Goal: Information Seeking & Learning: Learn about a topic

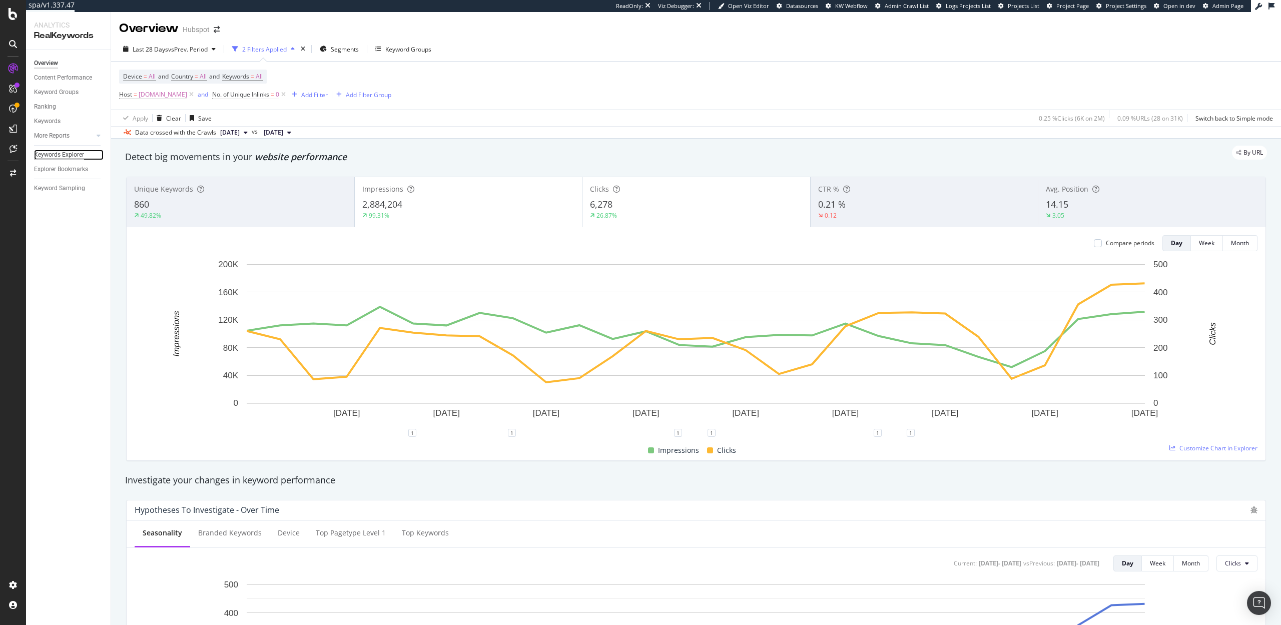
click at [53, 154] on div "Keywords Explorer" at bounding box center [59, 155] width 50 height 11
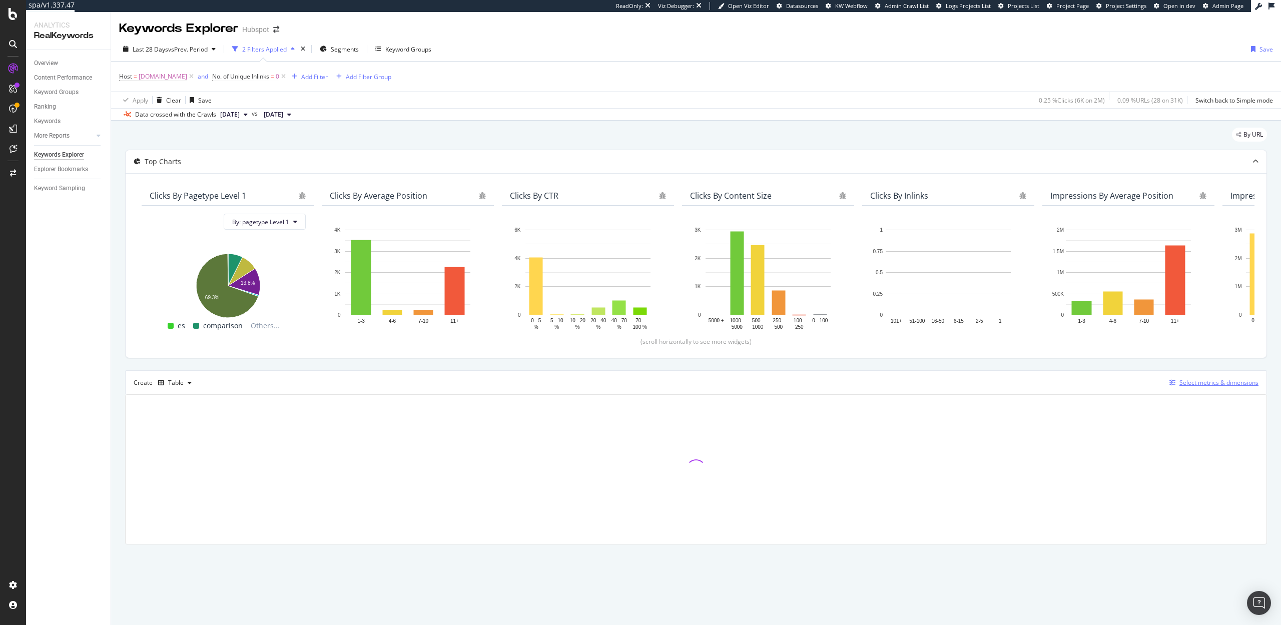
click at [1209, 380] on div "Select metrics & dimensions" at bounding box center [1219, 382] width 79 height 9
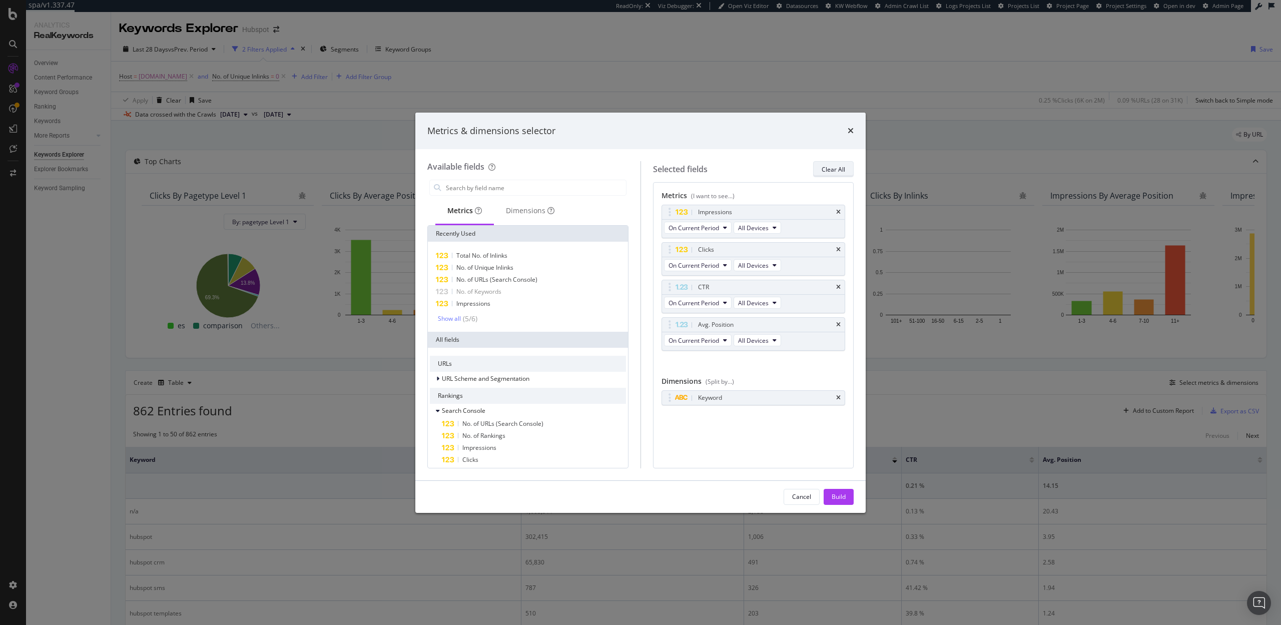
click at [824, 167] on div "Clear All" at bounding box center [834, 169] width 24 height 9
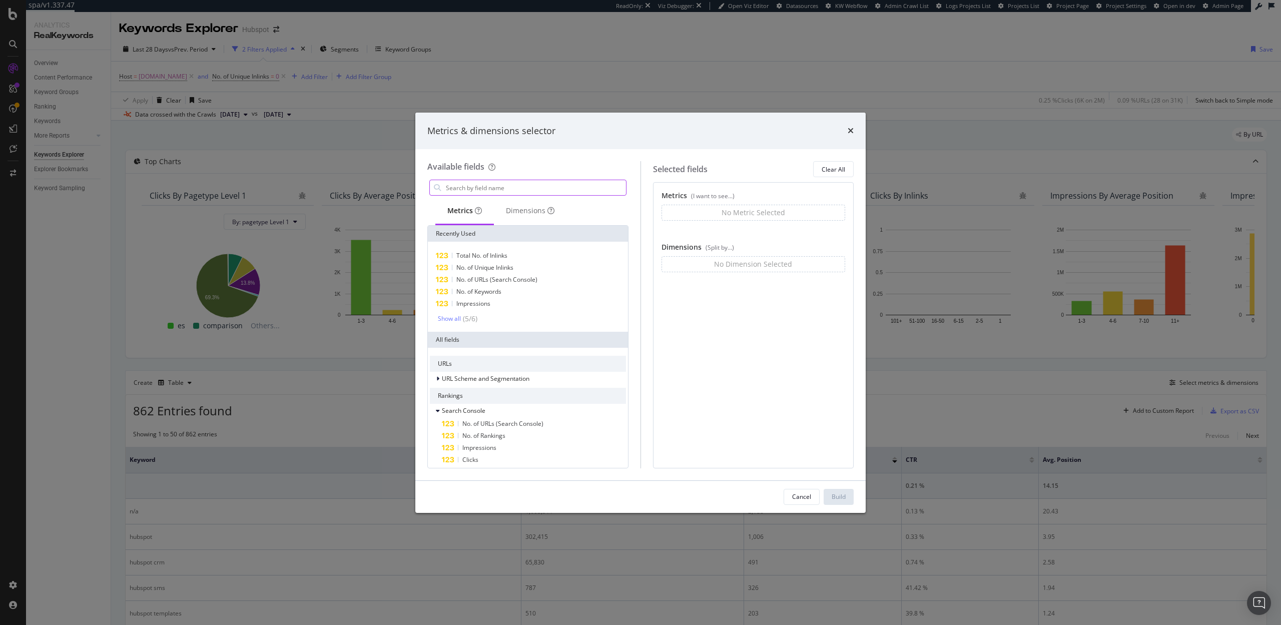
click at [532, 185] on input "modal" at bounding box center [535, 187] width 181 height 15
click at [506, 282] on span "No. of URLs (Search Console)" at bounding box center [496, 279] width 81 height 9
click at [849, 500] on button "Build" at bounding box center [839, 497] width 30 height 16
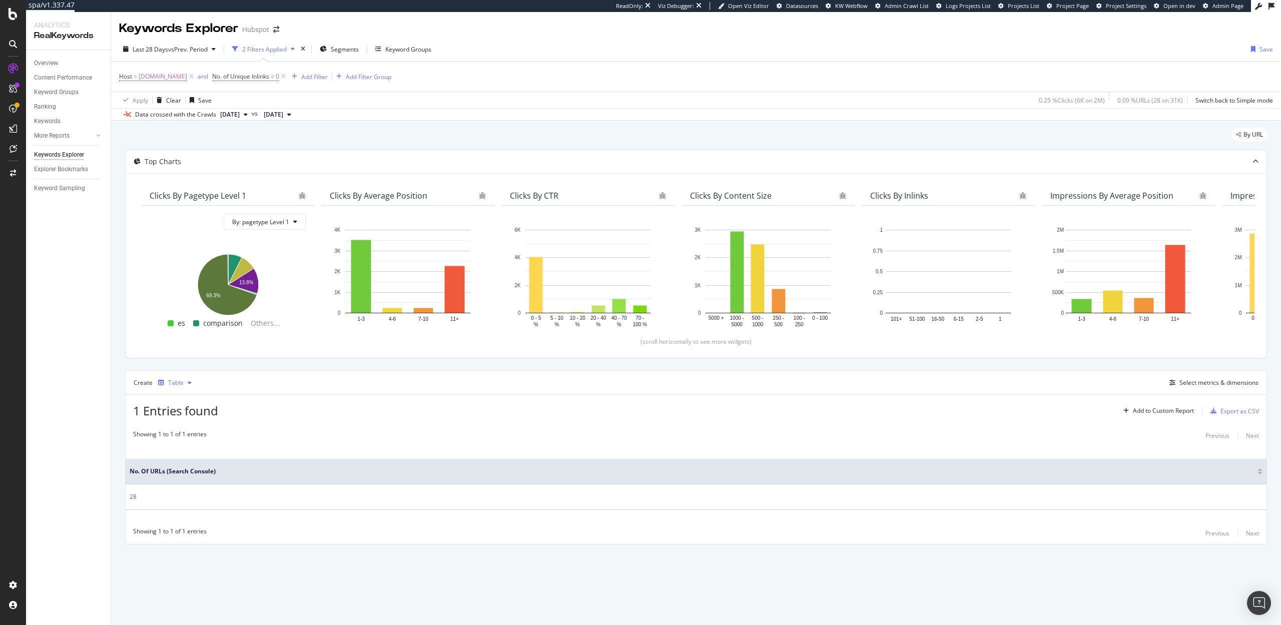
click at [177, 383] on div "Table" at bounding box center [176, 383] width 16 height 6
click at [178, 418] on div "Trend" at bounding box center [186, 416] width 17 height 9
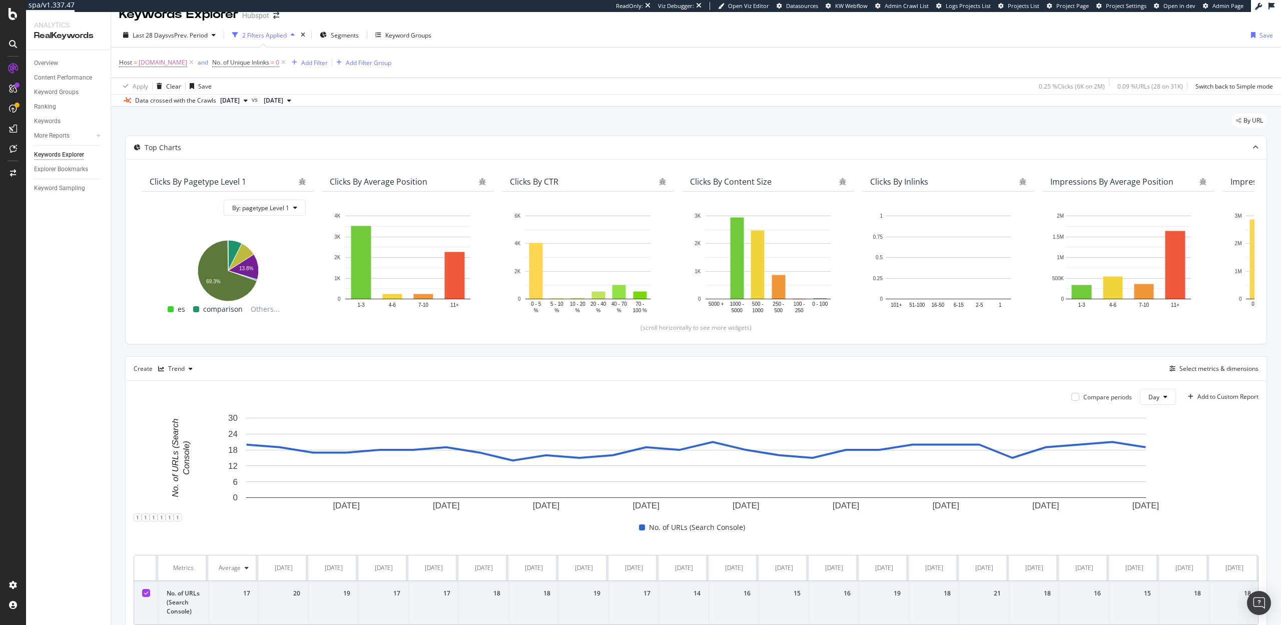
scroll to position [23, 0]
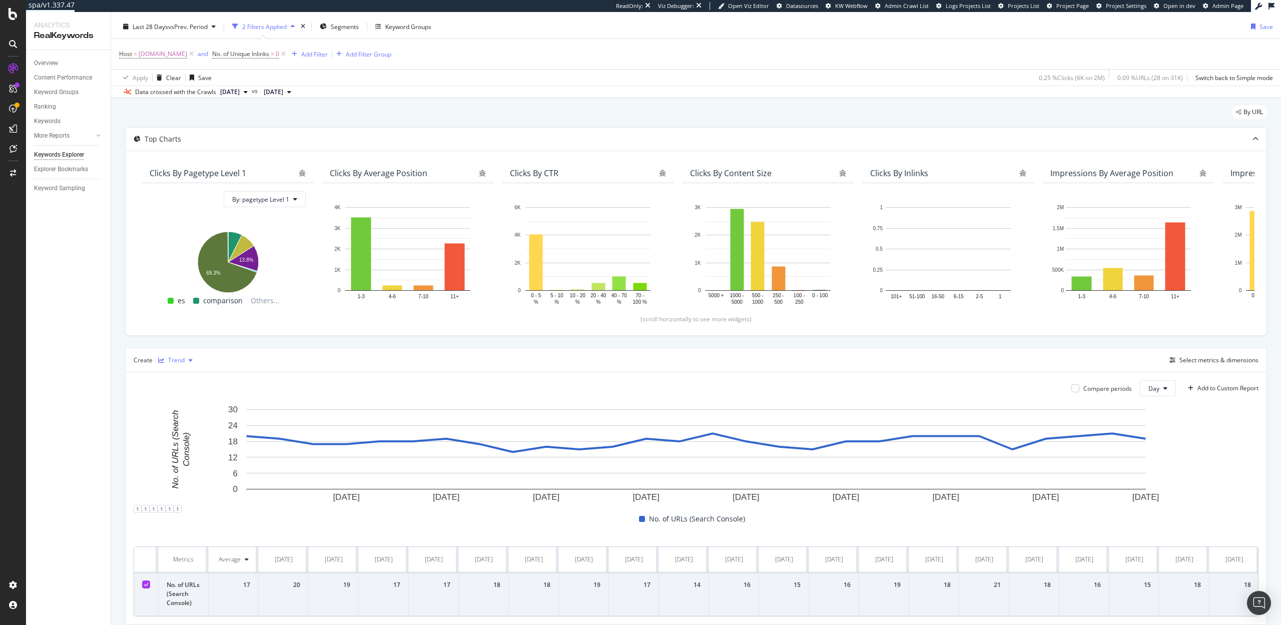
click at [171, 358] on div "Trend" at bounding box center [176, 360] width 17 height 6
click at [183, 380] on div "Table" at bounding box center [186, 377] width 16 height 9
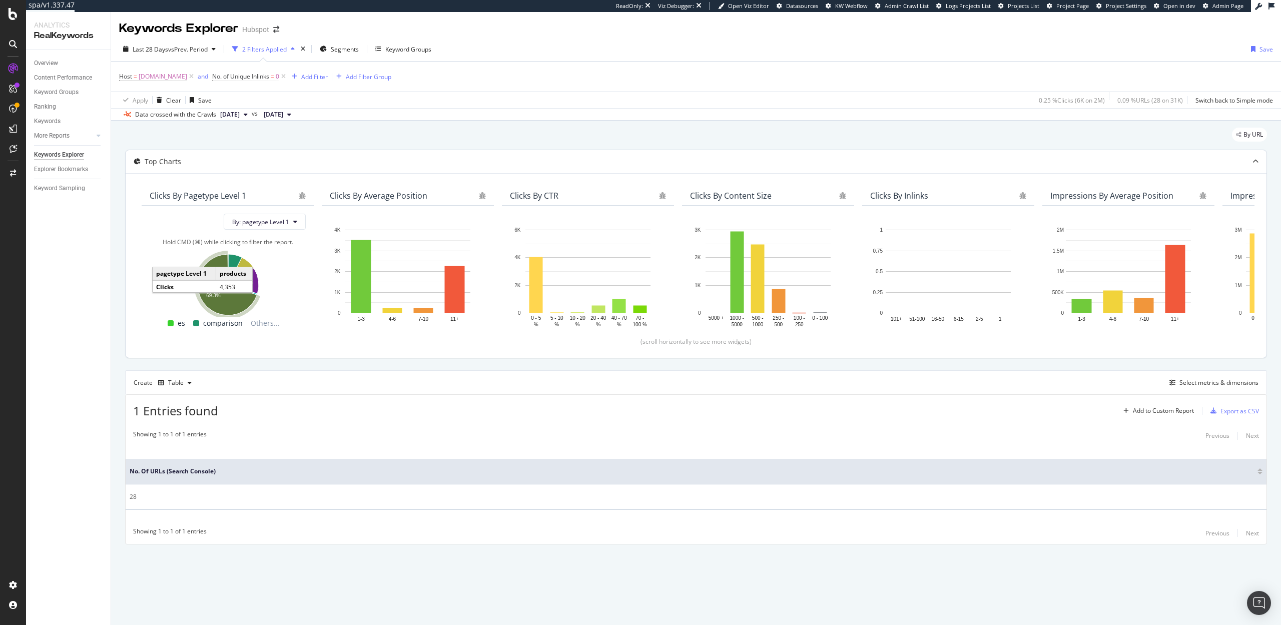
click at [233, 299] on icon "A chart." at bounding box center [227, 284] width 59 height 61
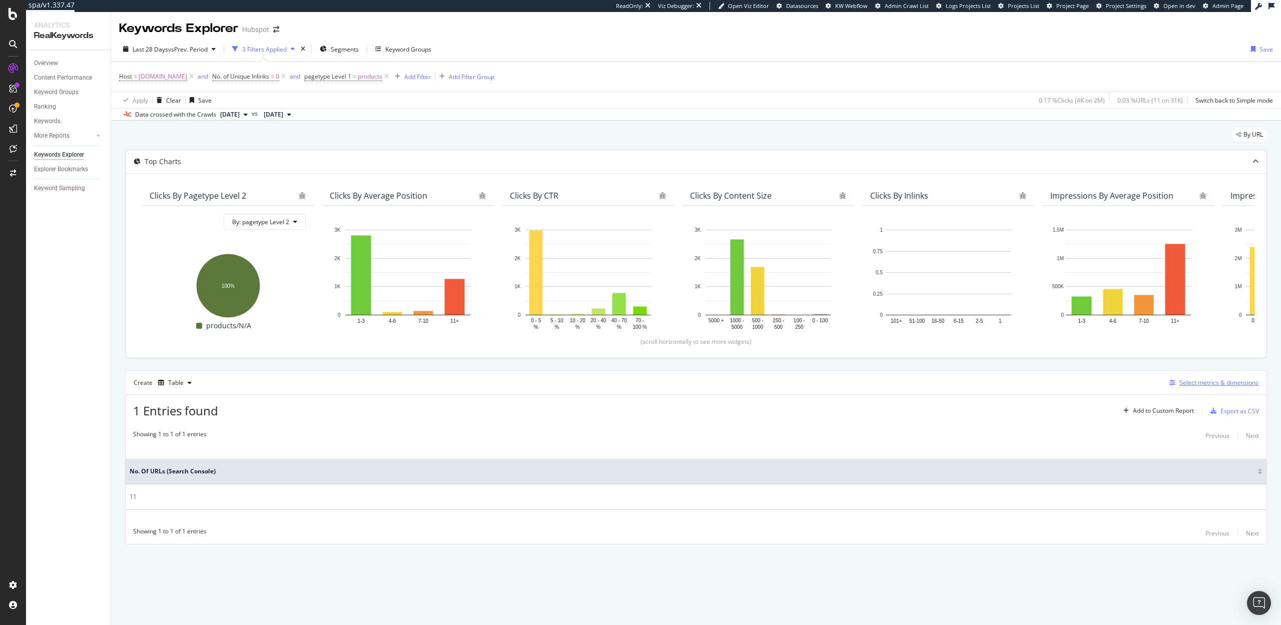
click at [1203, 384] on div "Select metrics & dimensions" at bounding box center [1219, 382] width 79 height 9
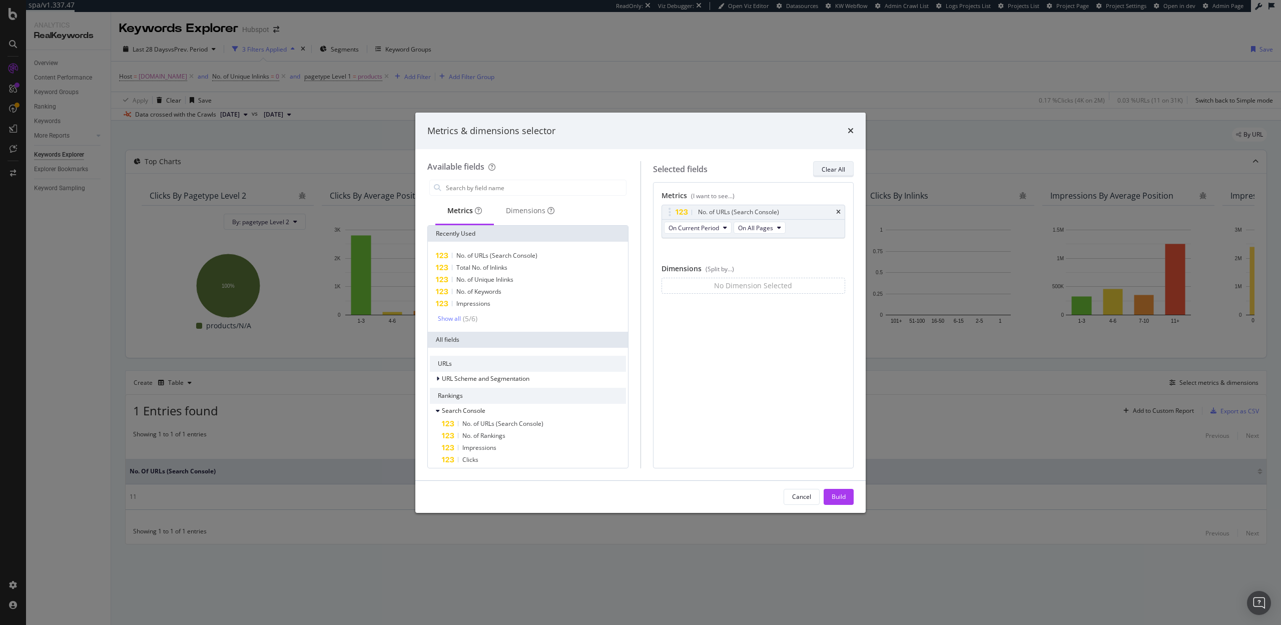
click at [830, 172] on div "Clear All" at bounding box center [834, 169] width 24 height 9
click at [507, 212] on div "Dimensions" at bounding box center [530, 211] width 49 height 10
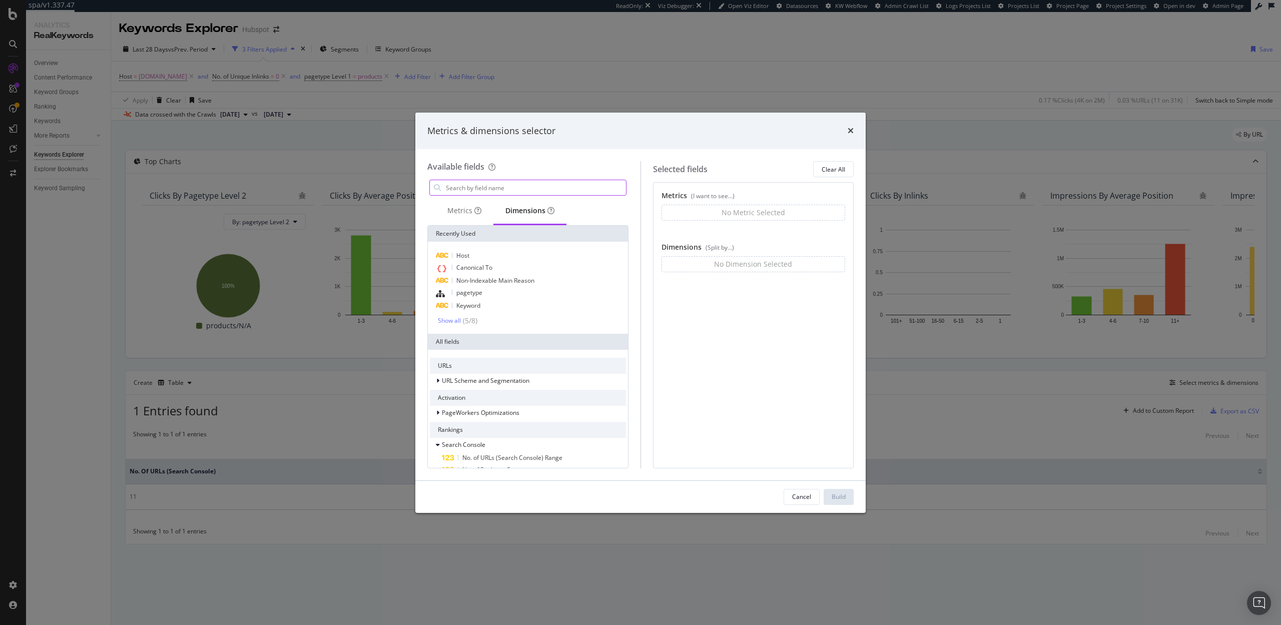
click at [477, 186] on input "modal" at bounding box center [535, 187] width 181 height 15
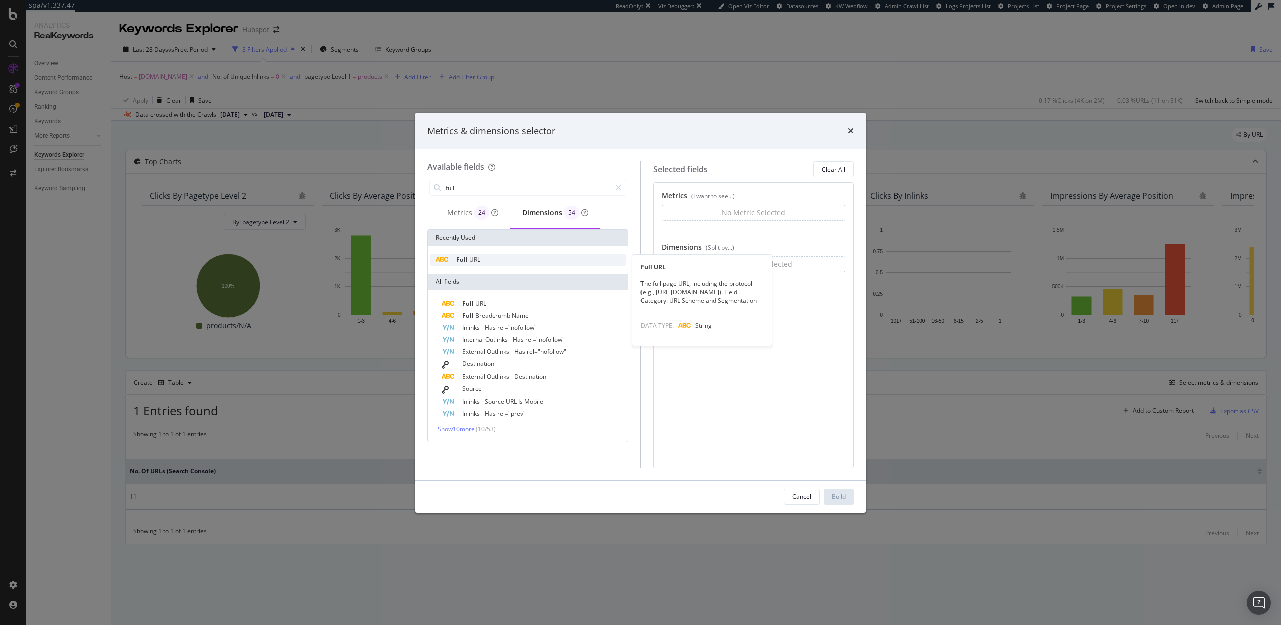
click at [507, 258] on div "Full URL" at bounding box center [528, 260] width 196 height 12
click at [489, 188] on input "full" at bounding box center [528, 187] width 167 height 15
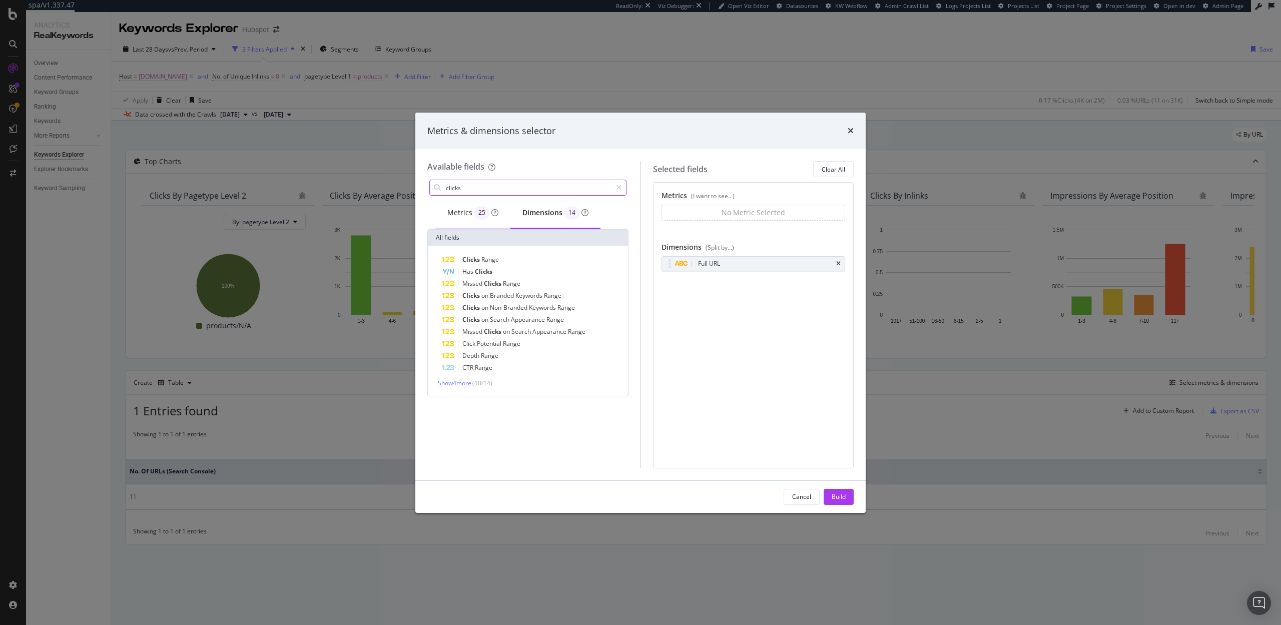
type input "clicks"
click at [446, 211] on div "Metrics 25" at bounding box center [472, 214] width 75 height 32
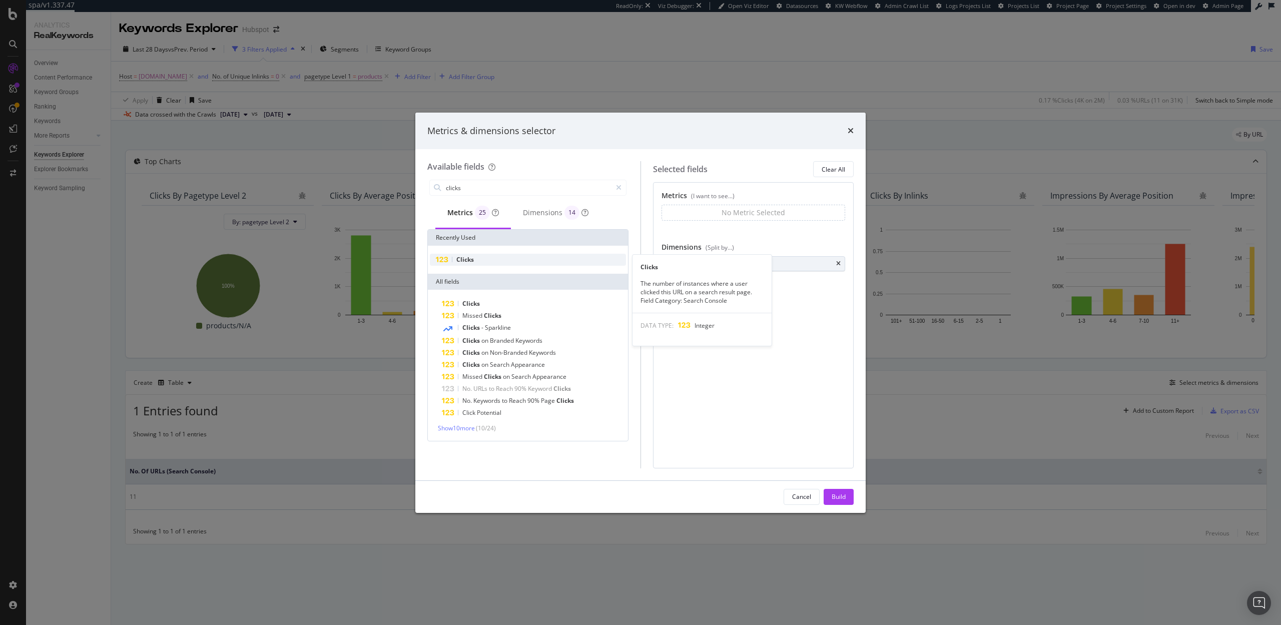
click at [466, 260] on span "Clicks" at bounding box center [465, 259] width 18 height 9
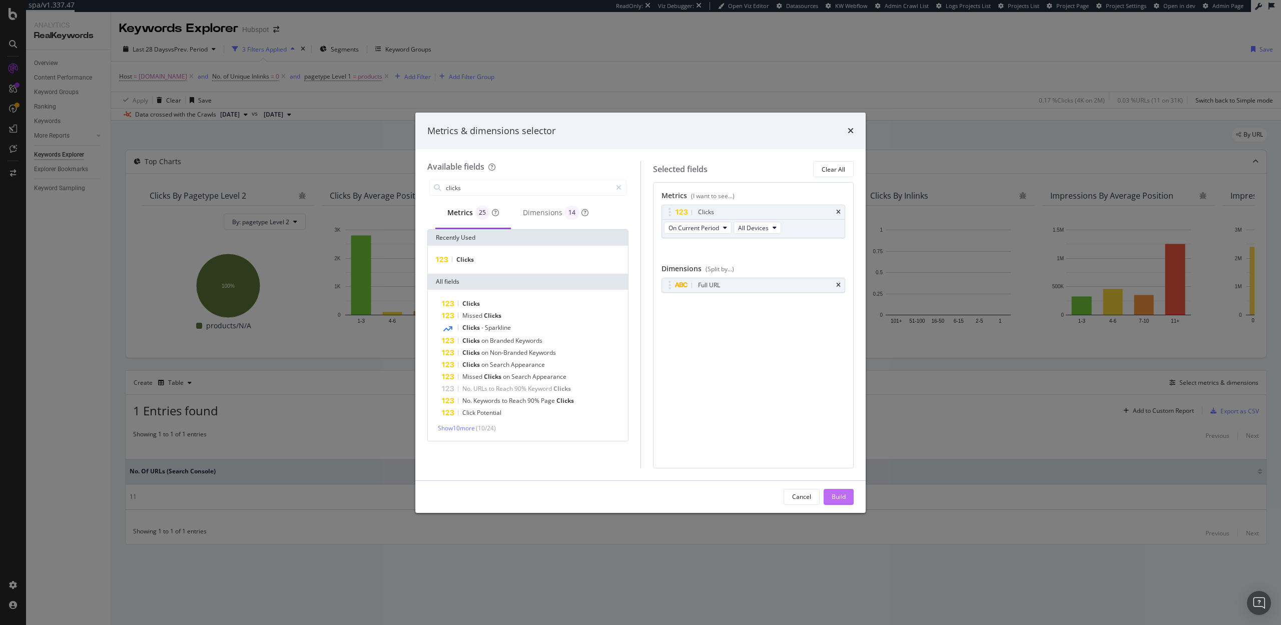
click at [843, 498] on div "Build" at bounding box center [839, 496] width 14 height 9
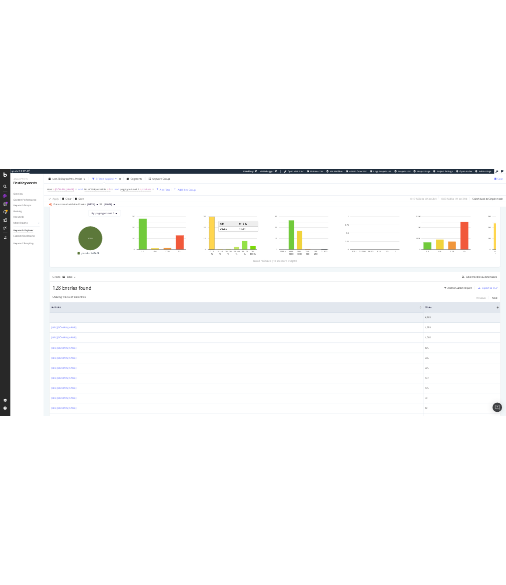
scroll to position [149, 0]
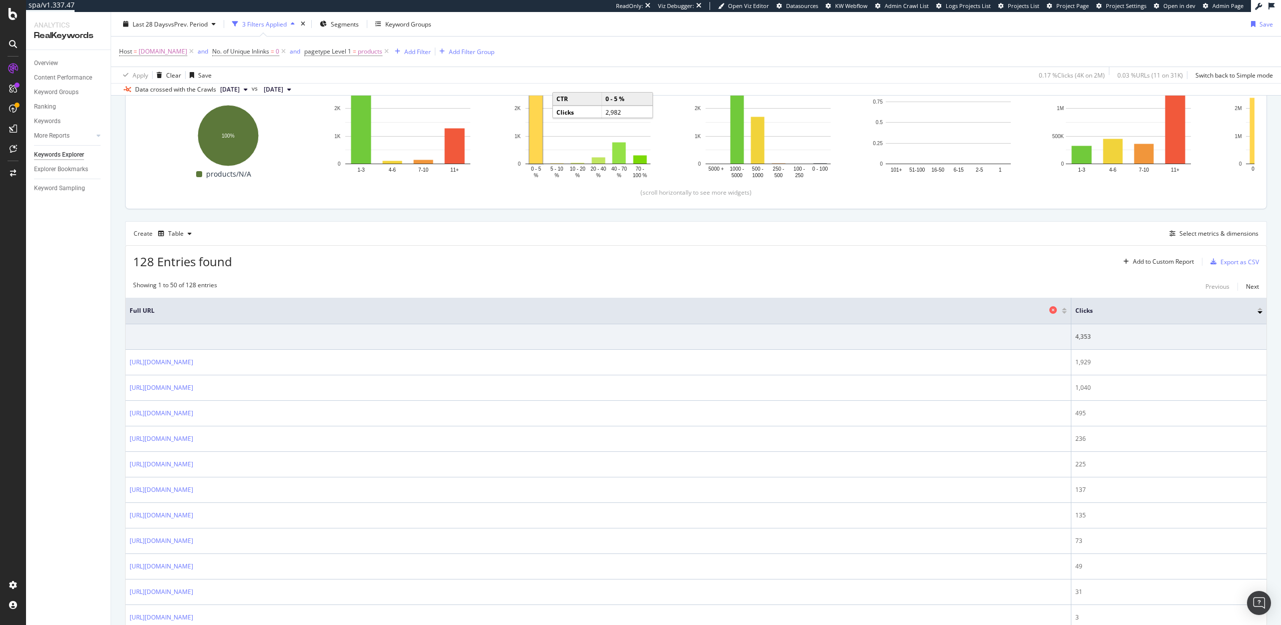
drag, startPoint x: 1092, startPoint y: 315, endPoint x: 835, endPoint y: 312, distance: 256.8
click at [835, 312] on th "Full URL" at bounding box center [599, 311] width 946 height 27
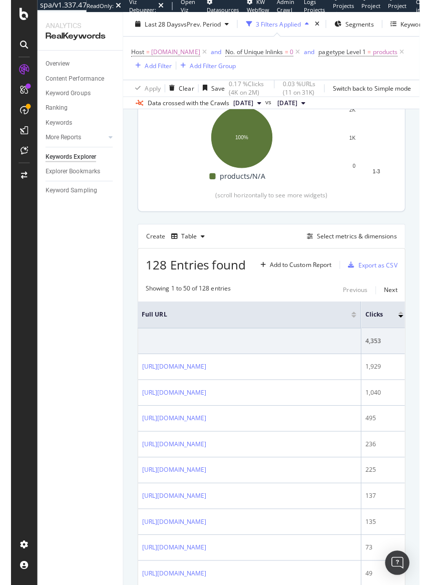
scroll to position [163, 0]
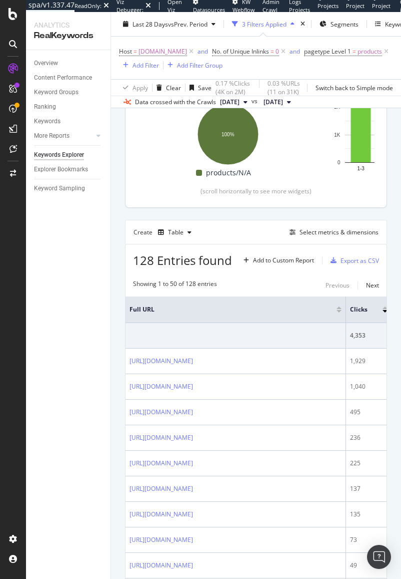
drag, startPoint x: 376, startPoint y: 318, endPoint x: 332, endPoint y: 320, distance: 44.1
click at [332, 320] on th "Full URL" at bounding box center [236, 309] width 221 height 27
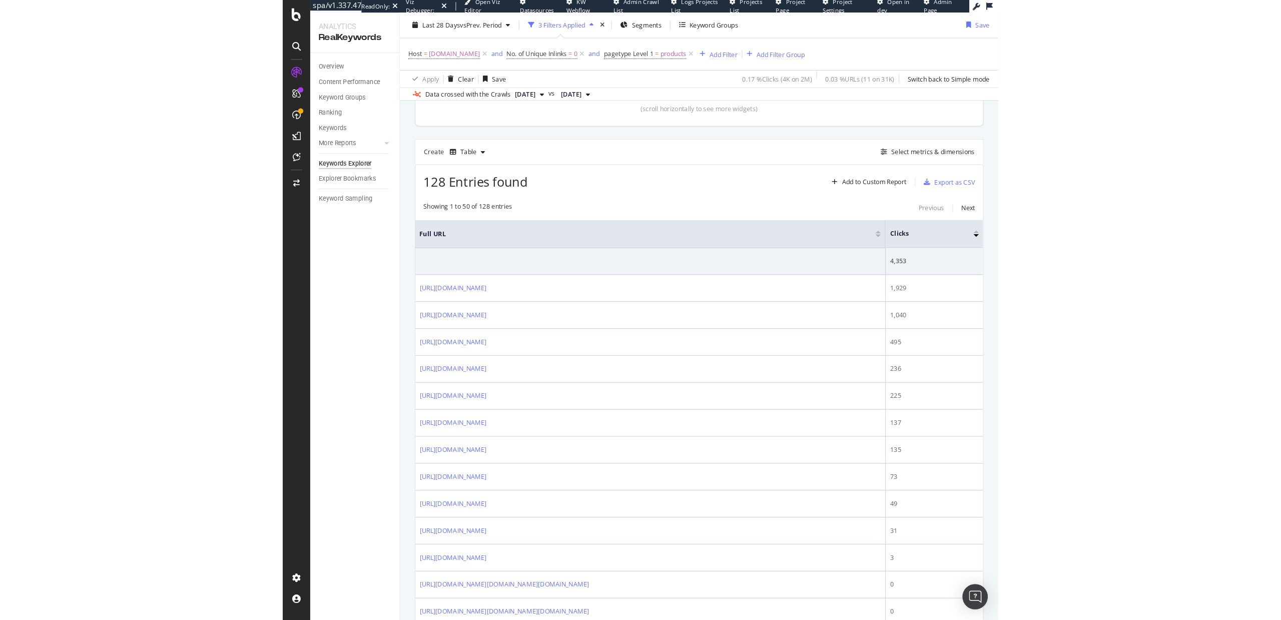
scroll to position [226, 0]
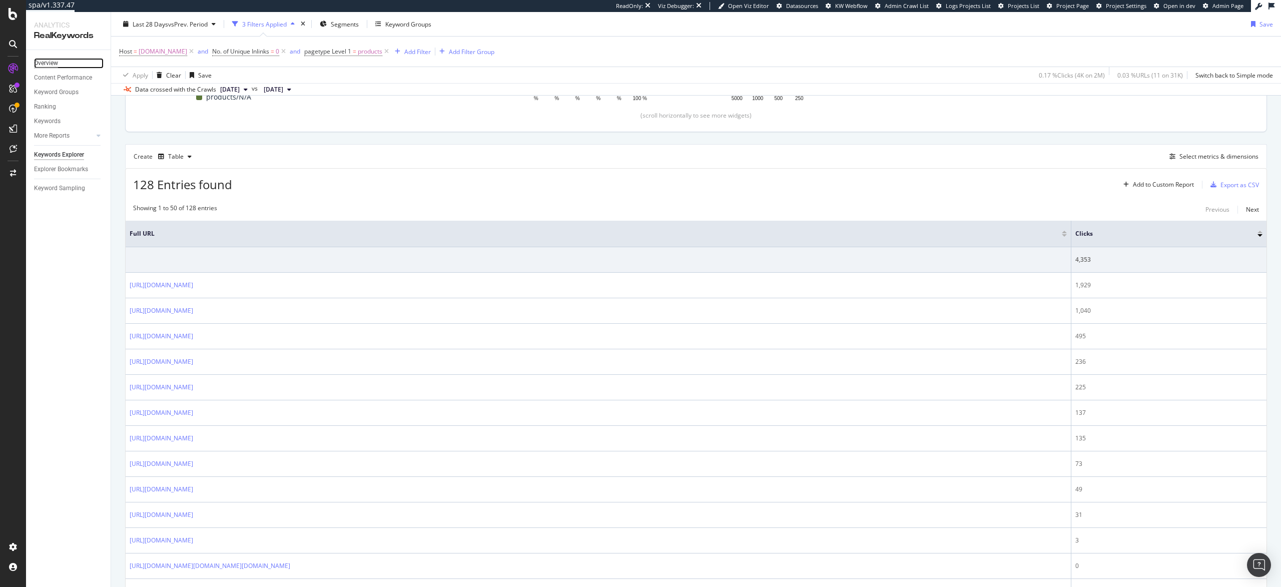
click at [44, 66] on div "Overview" at bounding box center [46, 63] width 24 height 11
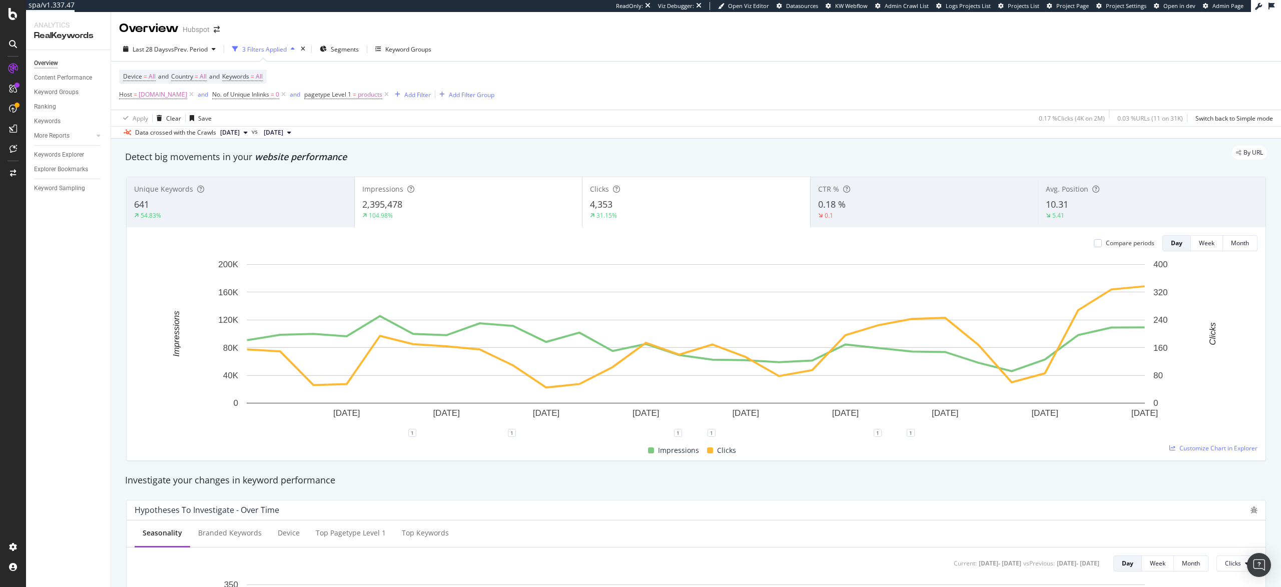
click at [280, 200] on div "641" at bounding box center [240, 204] width 213 height 13
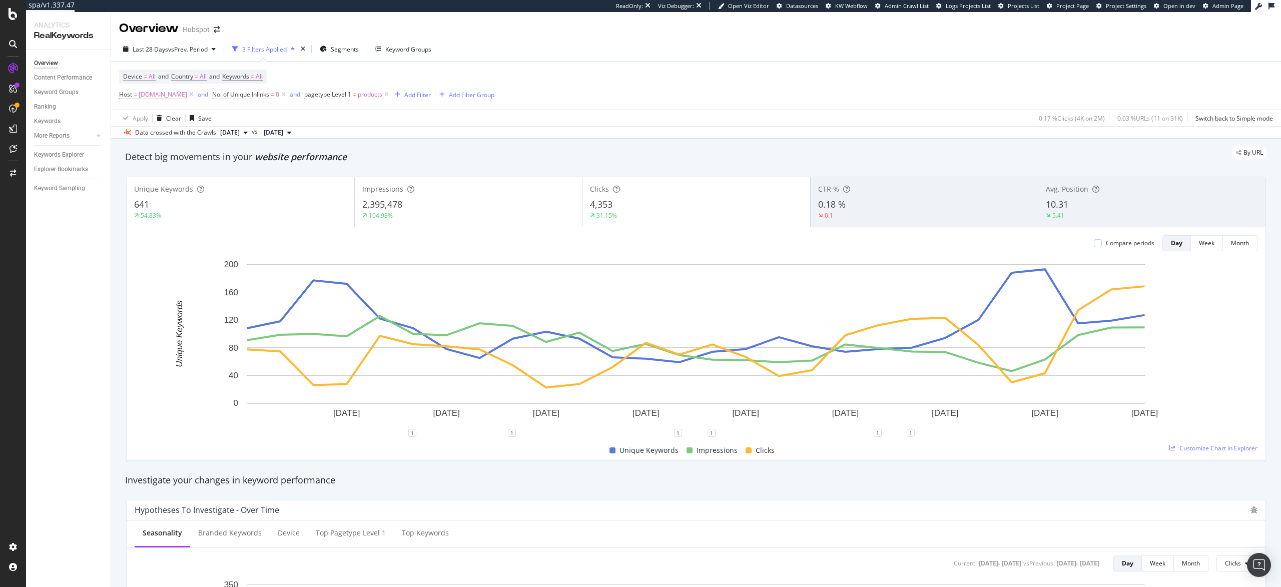
click at [280, 200] on div "641" at bounding box center [240, 204] width 213 height 13
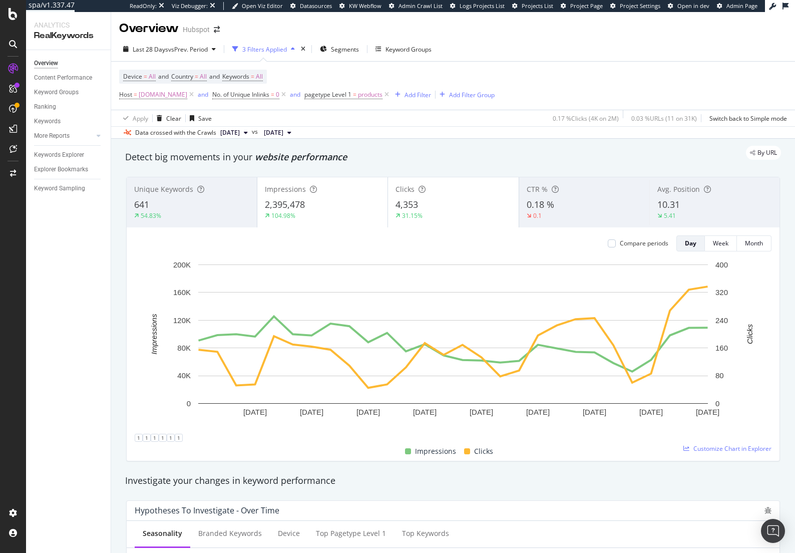
click at [299, 211] on div "104.98%" at bounding box center [322, 215] width 115 height 9
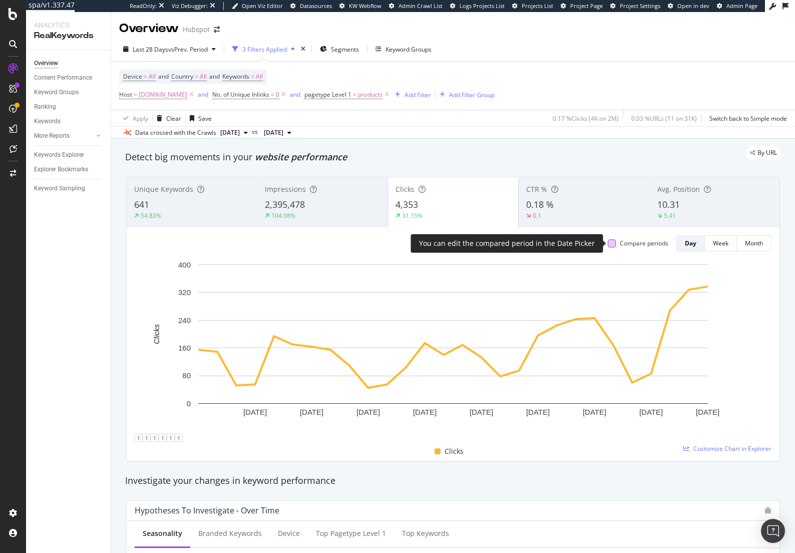
click at [608, 244] on div at bounding box center [612, 243] width 8 height 8
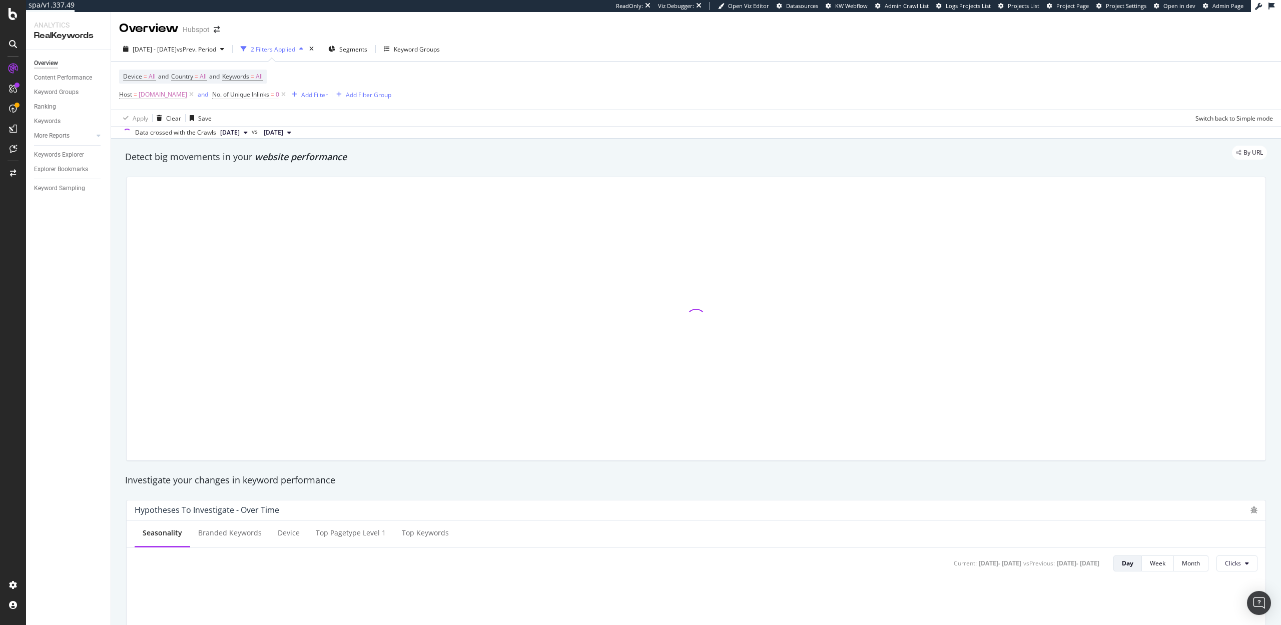
click at [240, 134] on span "[DATE]" at bounding box center [230, 132] width 20 height 9
click at [250, 171] on div "2025 Sep. 23rd" at bounding box center [246, 166] width 54 height 9
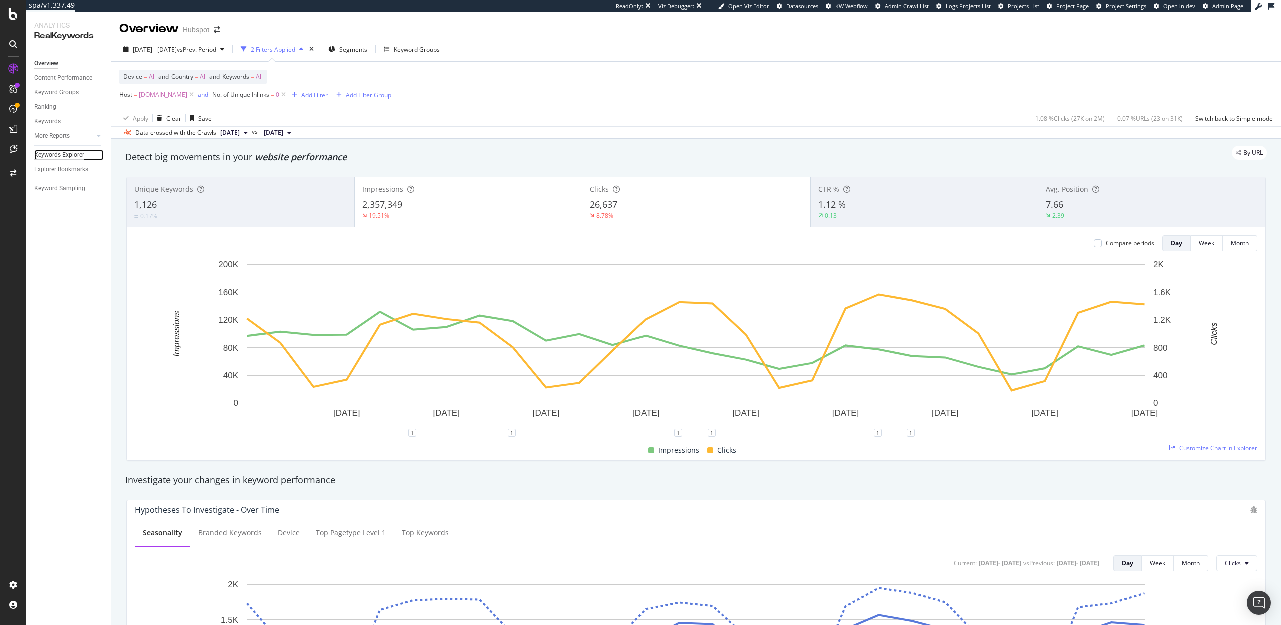
click at [57, 155] on div "Keywords Explorer" at bounding box center [59, 155] width 50 height 11
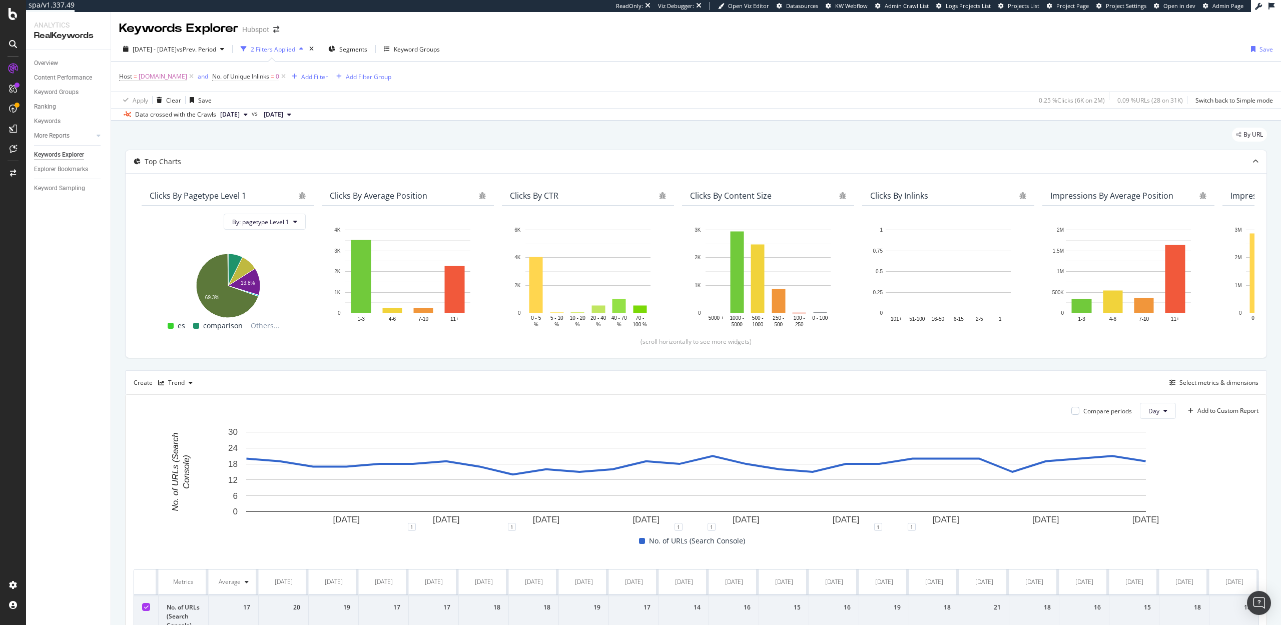
click at [233, 120] on button "[DATE]" at bounding box center [234, 115] width 36 height 12
click at [244, 147] on div "2025 Sep. 23rd" at bounding box center [246, 148] width 54 height 9
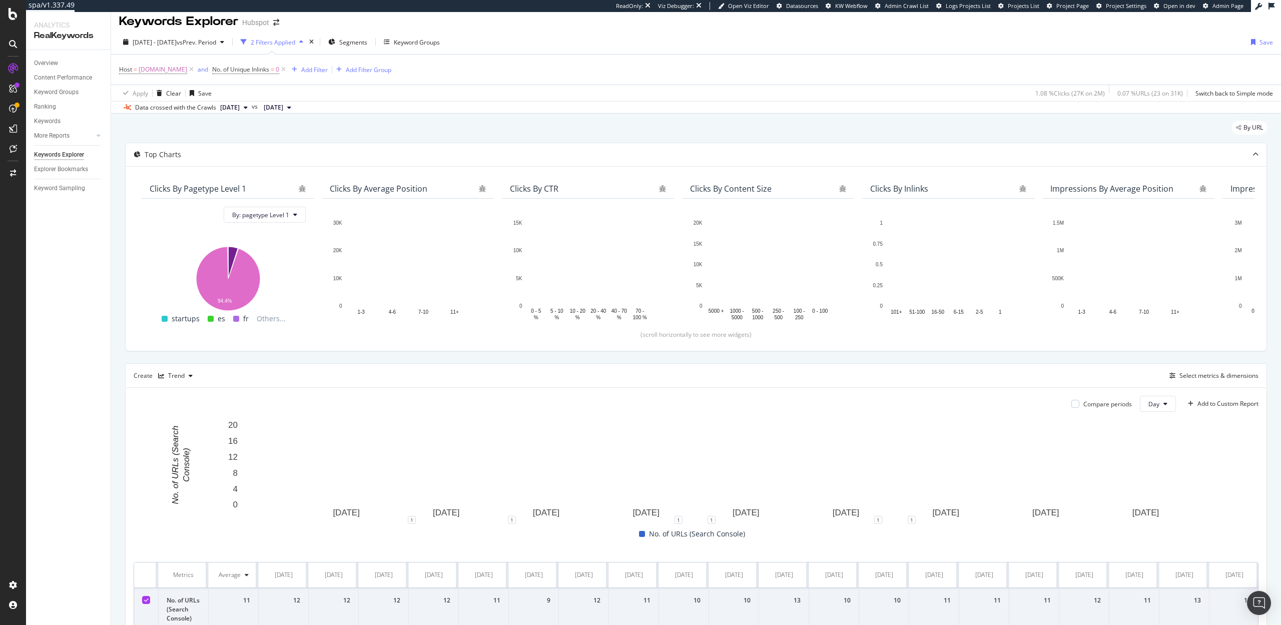
scroll to position [8, 0]
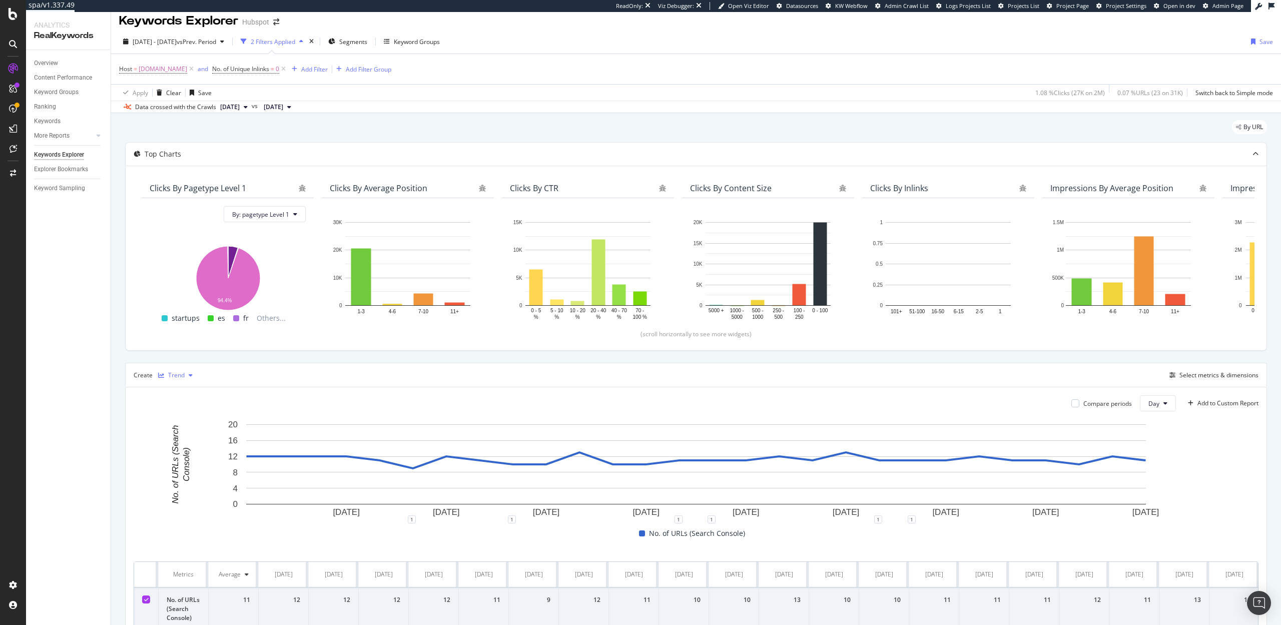
click at [176, 378] on div "Trend" at bounding box center [176, 375] width 17 height 6
click at [181, 394] on div "Table" at bounding box center [186, 392] width 16 height 9
